Goal: Task Accomplishment & Management: Use online tool/utility

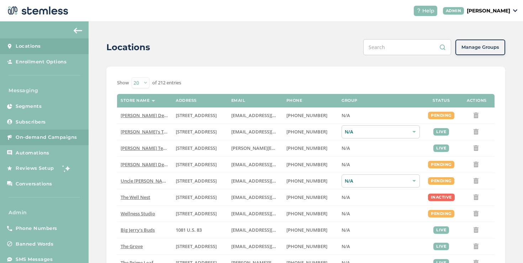
click at [28, 136] on span "On-demand Campaigns" at bounding box center [47, 137] width 62 height 7
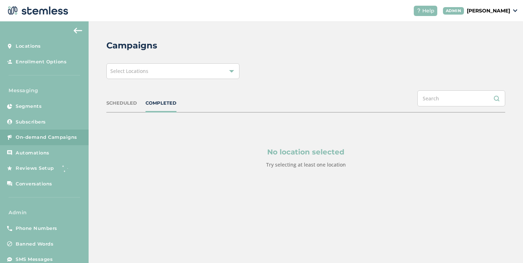
click at [125, 81] on div "Campaigns Select Locations SCHEDULED COMPLETED No location selected Try selecti…" at bounding box center [306, 120] width 434 height 199
click at [133, 77] on div "Select Locations" at bounding box center [172, 71] width 133 height 16
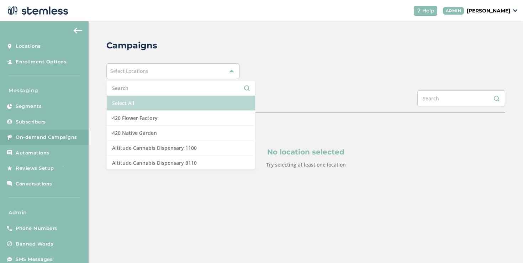
click at [113, 109] on li "Select All" at bounding box center [181, 103] width 148 height 15
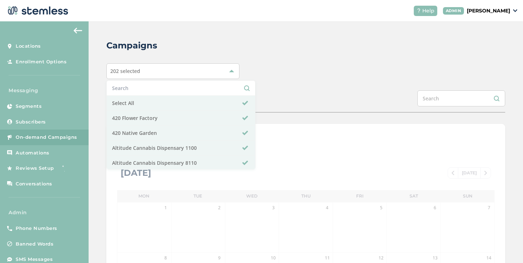
click at [98, 117] on div "Campaigns 202 selected Select All 420 Flower Factory 420 Native Garden Altitude…" at bounding box center [306, 251] width 434 height 460
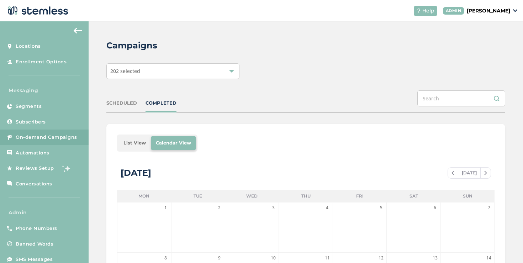
click at [137, 141] on li "List View" at bounding box center [134, 143] width 32 height 14
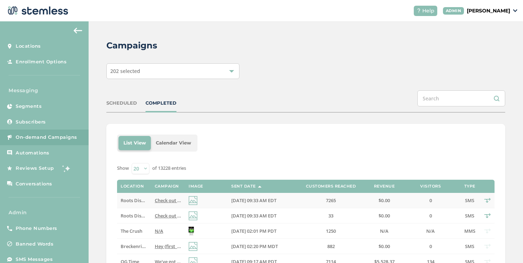
click at [163, 200] on span "Check out our new deals at Roots! Reply END to cancel" at bounding box center [214, 200] width 118 height 6
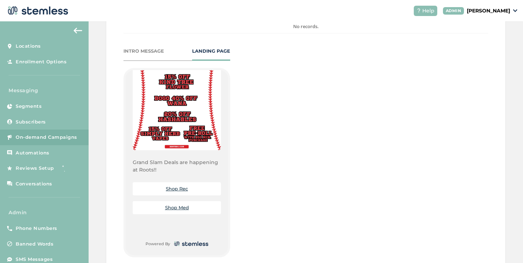
scroll to position [323, 0]
